Goal: Task Accomplishment & Management: Complete application form

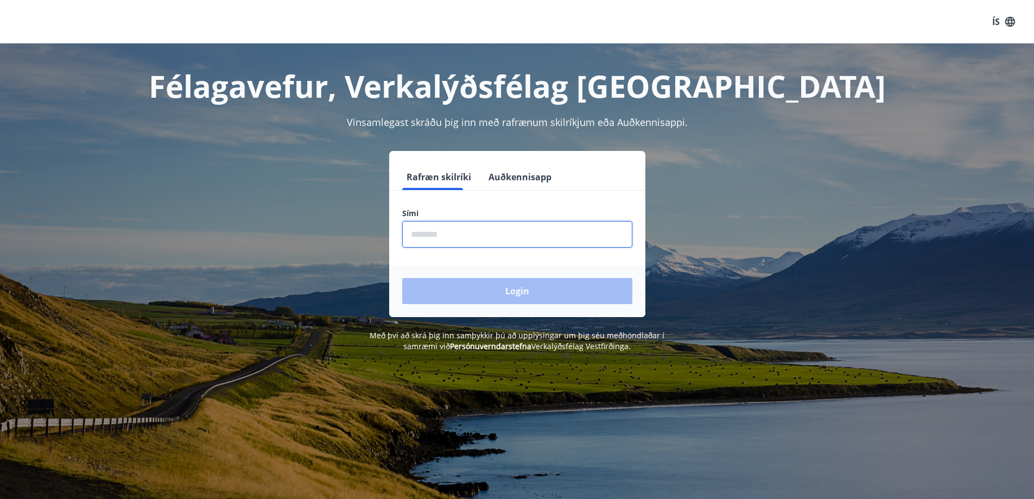
click at [556, 237] on input "phone" at bounding box center [517, 234] width 230 height 27
type input "********"
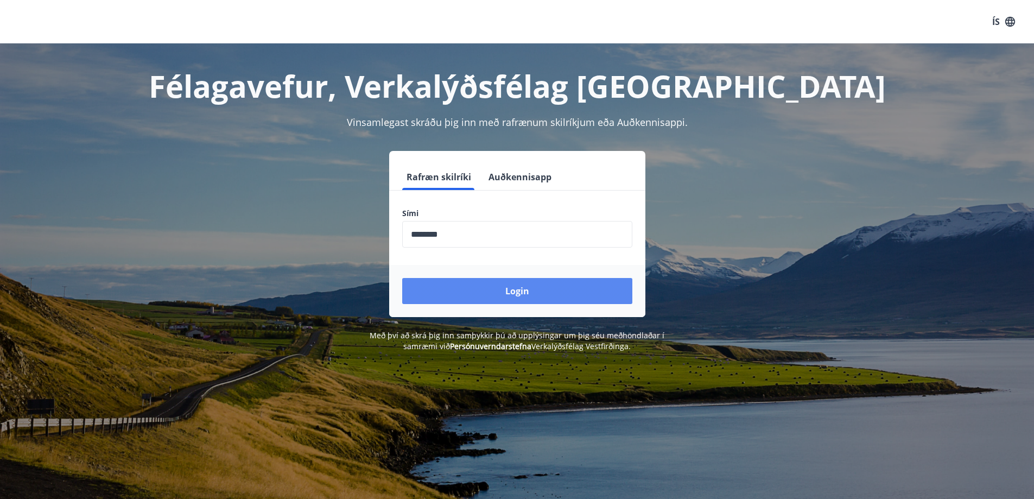
click at [510, 292] on button "Login" at bounding box center [517, 291] width 230 height 26
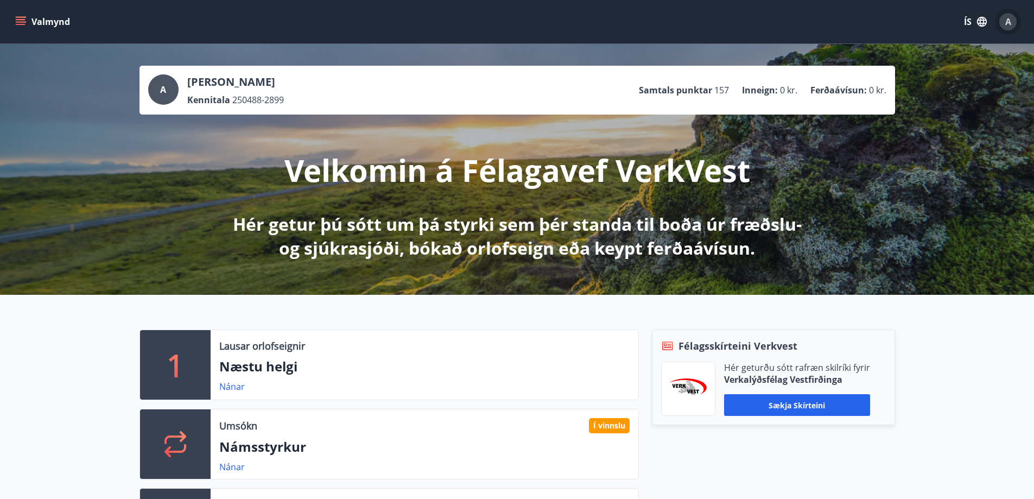
click at [1011, 22] on span "A" at bounding box center [1008, 22] width 6 height 12
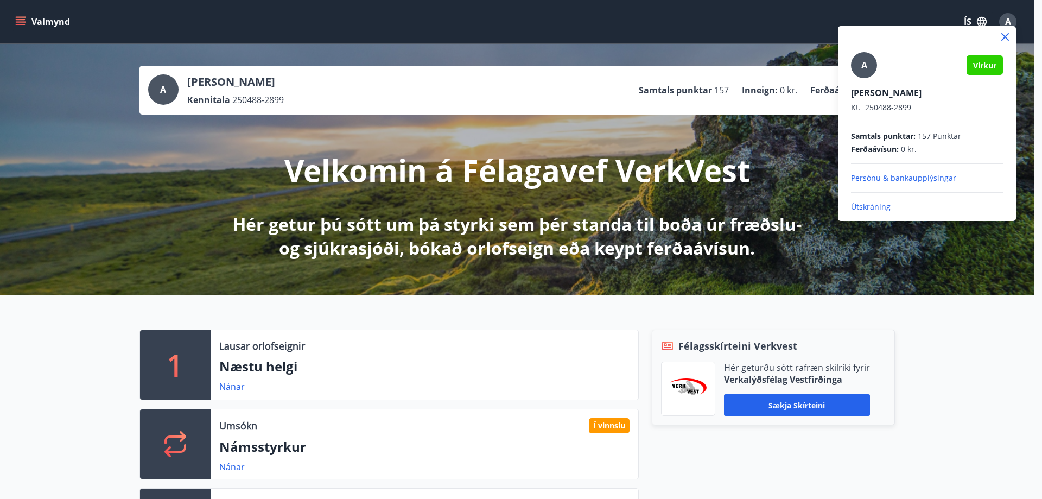
click at [22, 21] on div at bounding box center [521, 249] width 1042 height 499
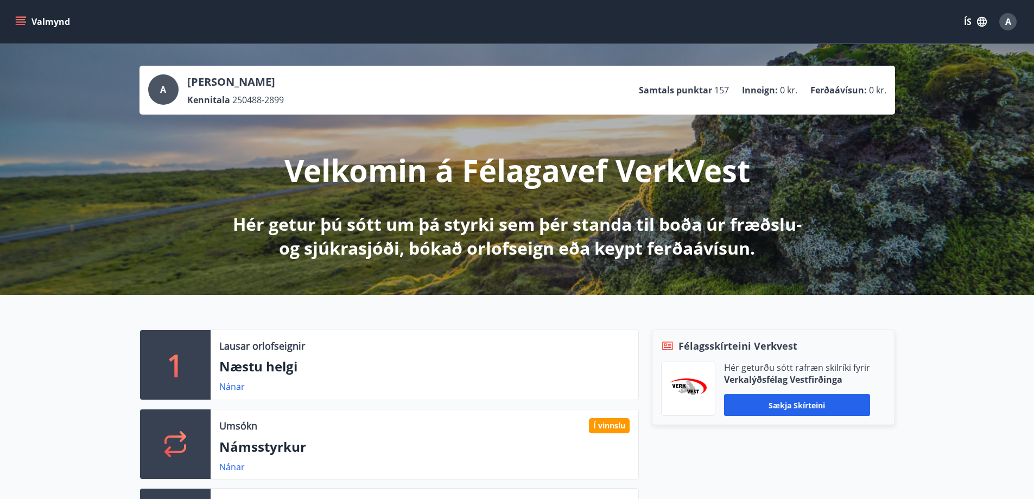
click at [22, 21] on icon "menu" at bounding box center [20, 21] width 11 height 11
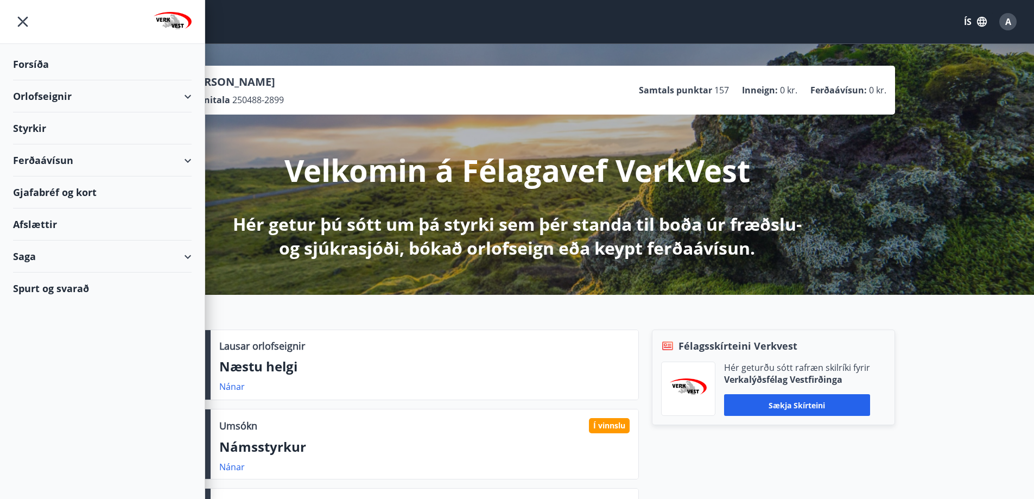
click at [193, 257] on icon at bounding box center [187, 256] width 13 height 13
click at [48, 330] on div "Umsóknir" at bounding box center [102, 329] width 161 height 23
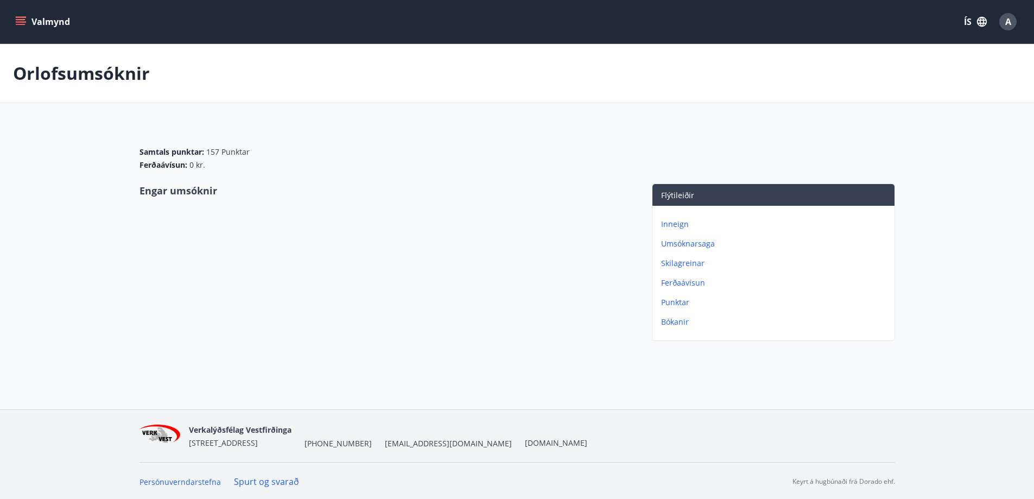
click at [682, 242] on p "Umsóknarsaga" at bounding box center [775, 243] width 229 height 11
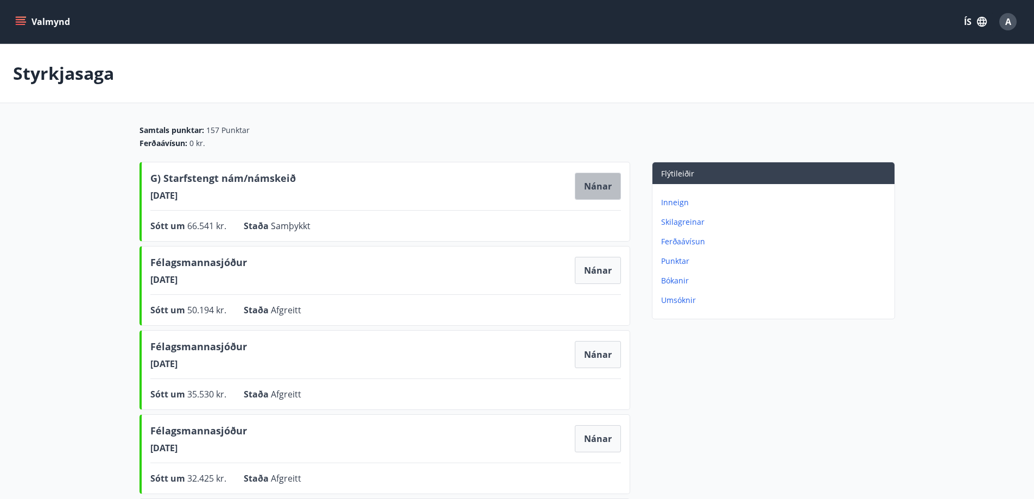
click at [584, 196] on button "Nánar" at bounding box center [598, 186] width 46 height 27
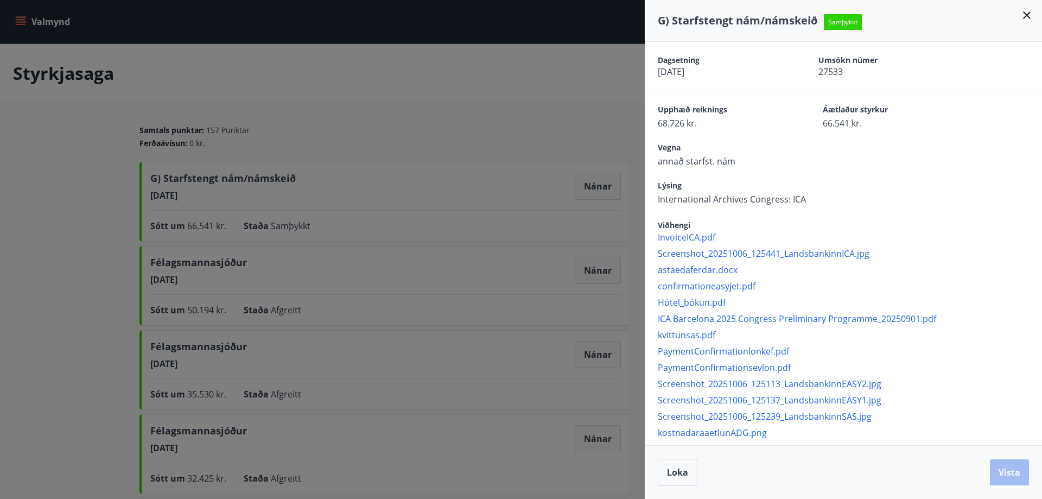
click at [1028, 10] on icon at bounding box center [1027, 15] width 13 height 13
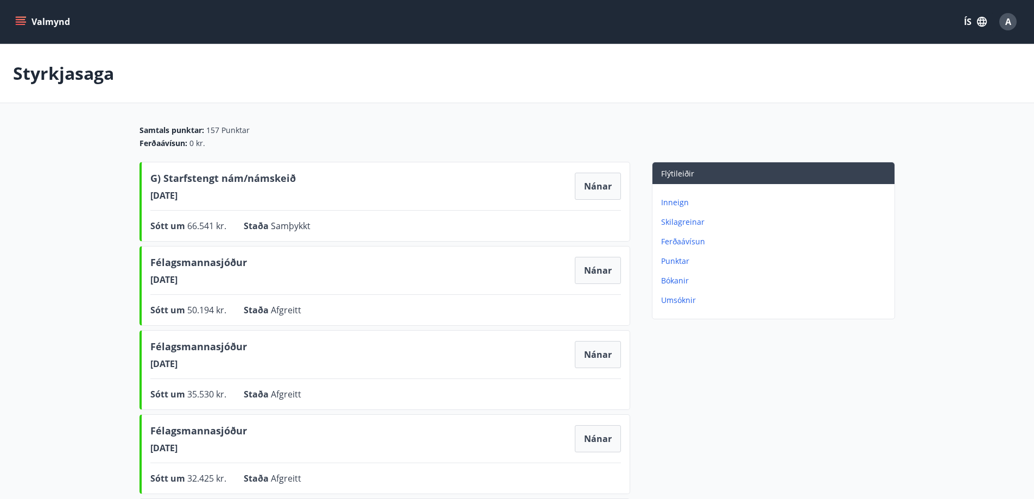
click at [24, 25] on icon "menu" at bounding box center [21, 24] width 10 height 1
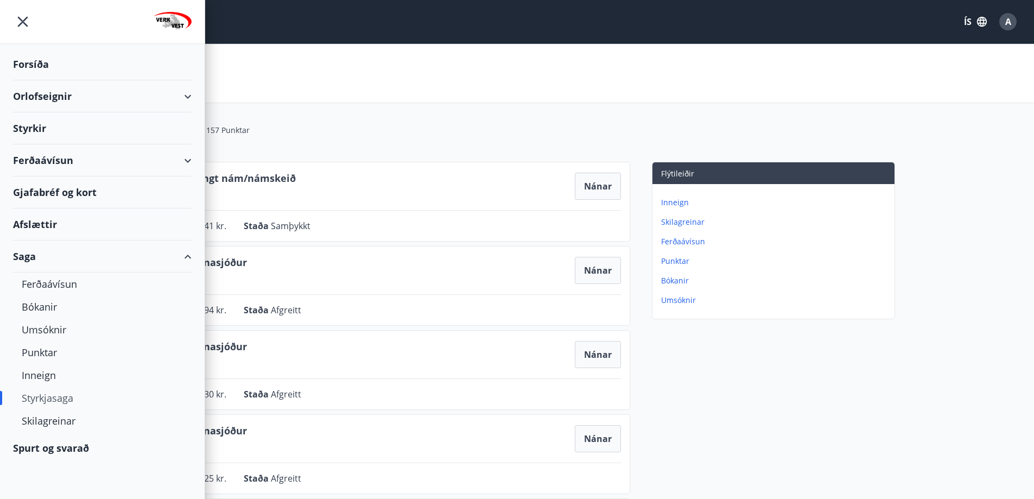
click at [40, 132] on div "Styrkir" at bounding box center [102, 128] width 179 height 32
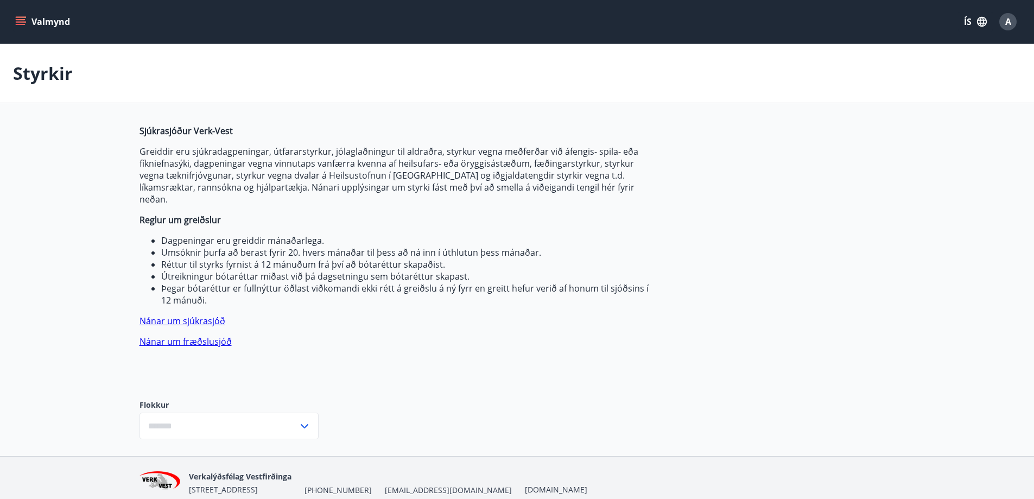
type input "***"
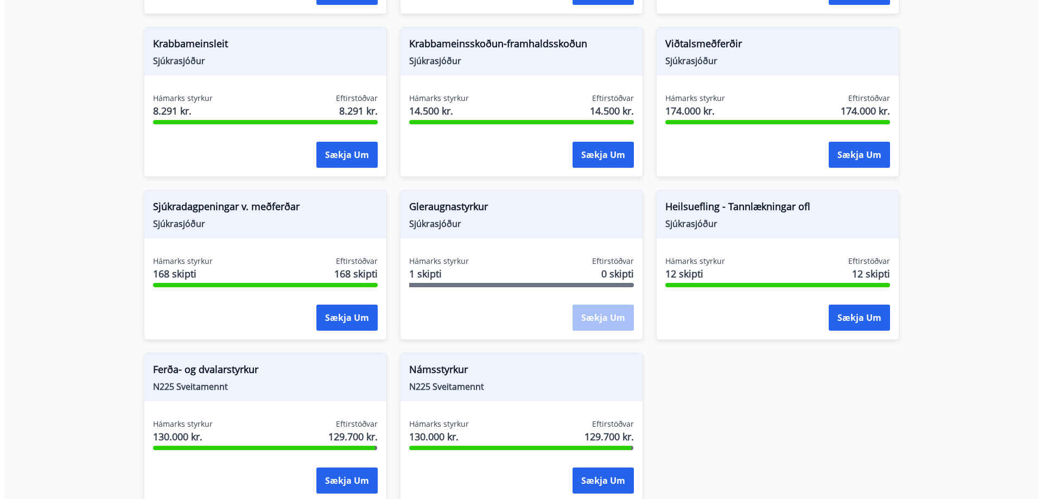
scroll to position [851, 0]
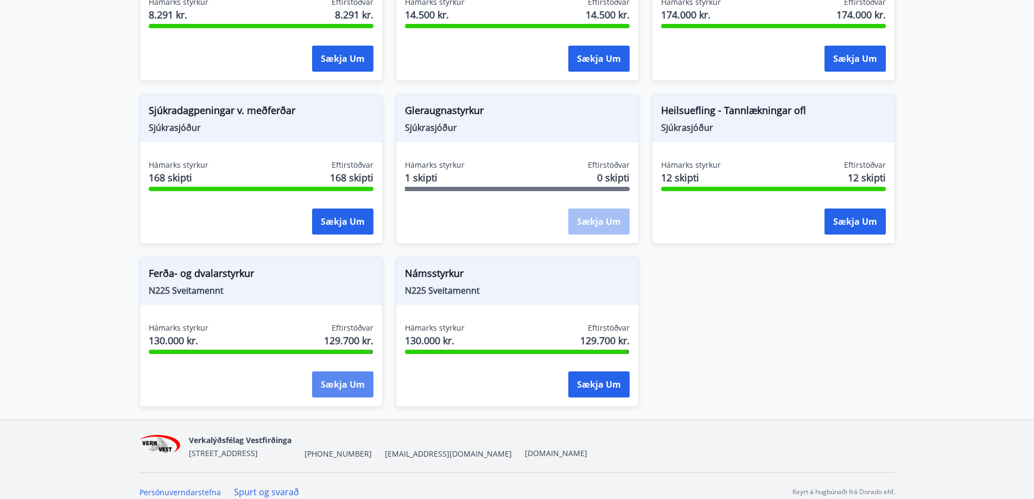
click at [345, 372] on button "Sækja um" at bounding box center [342, 384] width 61 height 26
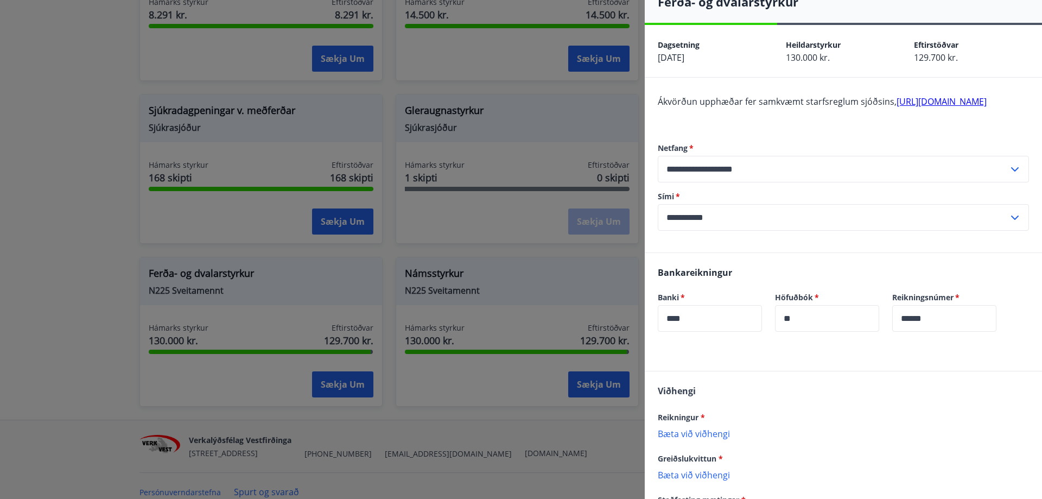
scroll to position [1, 0]
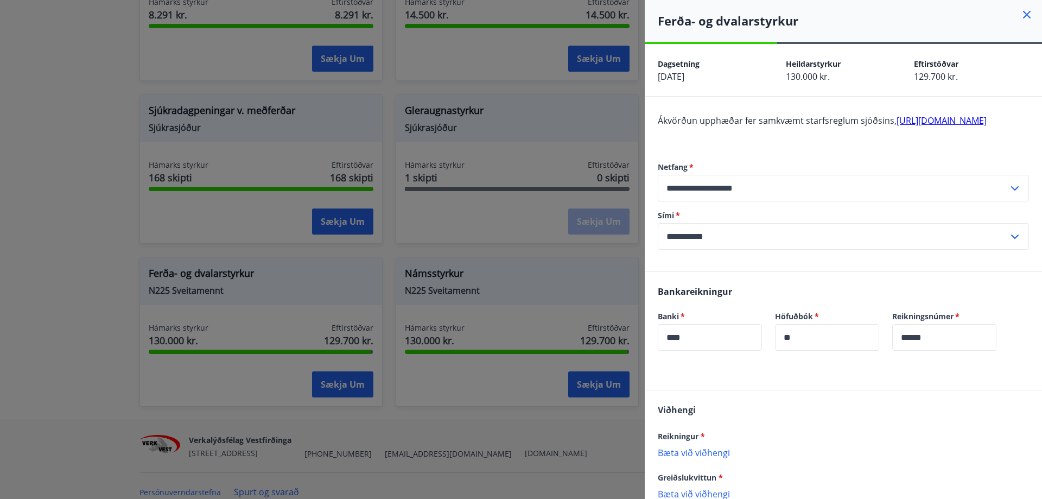
click at [897, 126] on link "[URL][DOMAIN_NAME]" at bounding box center [942, 121] width 90 height 12
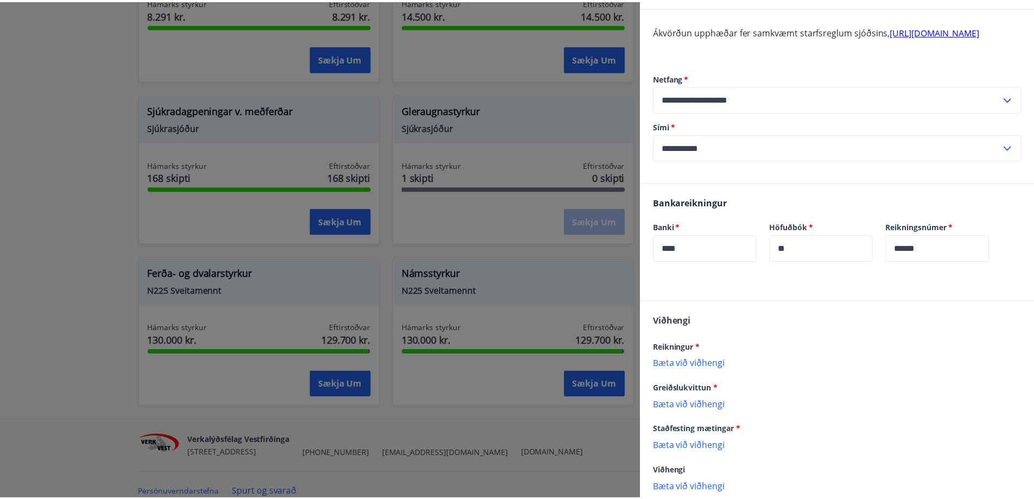
scroll to position [163, 0]
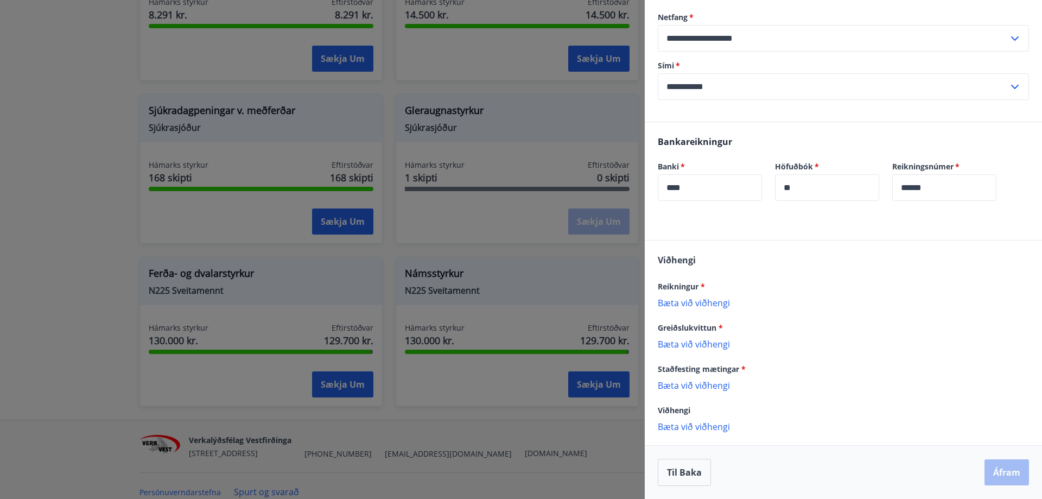
click at [316, 235] on div at bounding box center [521, 249] width 1042 height 499
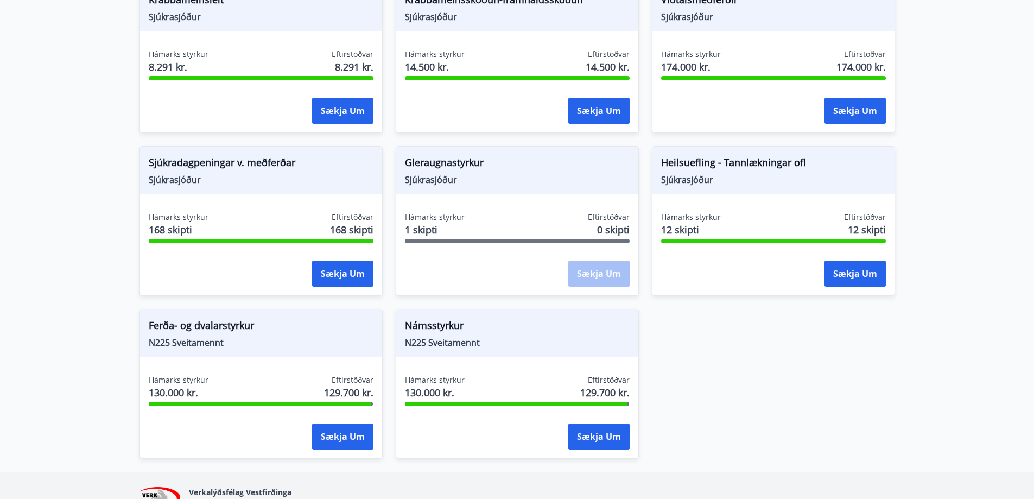
scroll to position [851, 0]
